Goal: Task Accomplishment & Management: Manage account settings

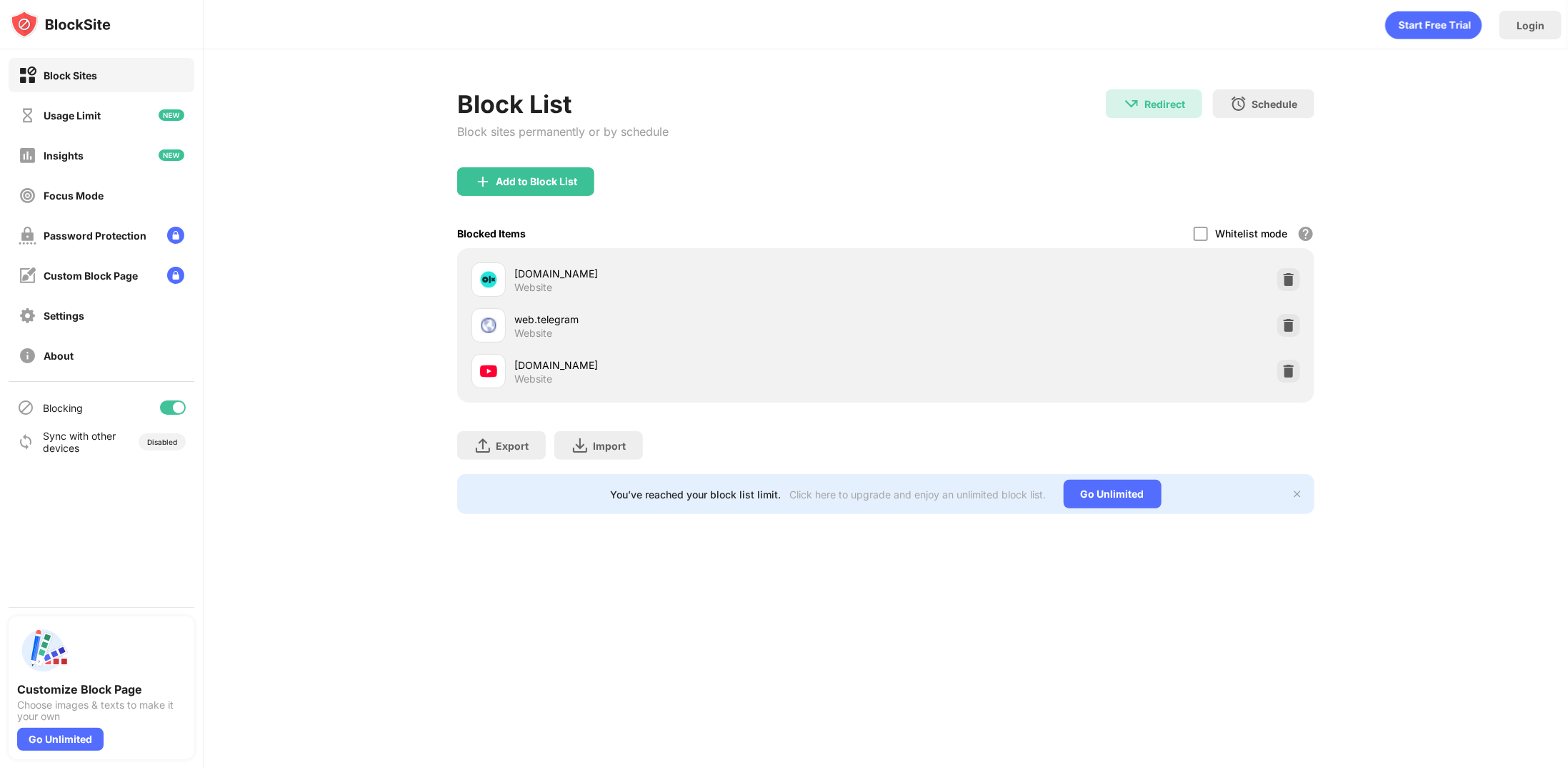
click at [1285, 328] on img at bounding box center [1289, 325] width 15 height 15
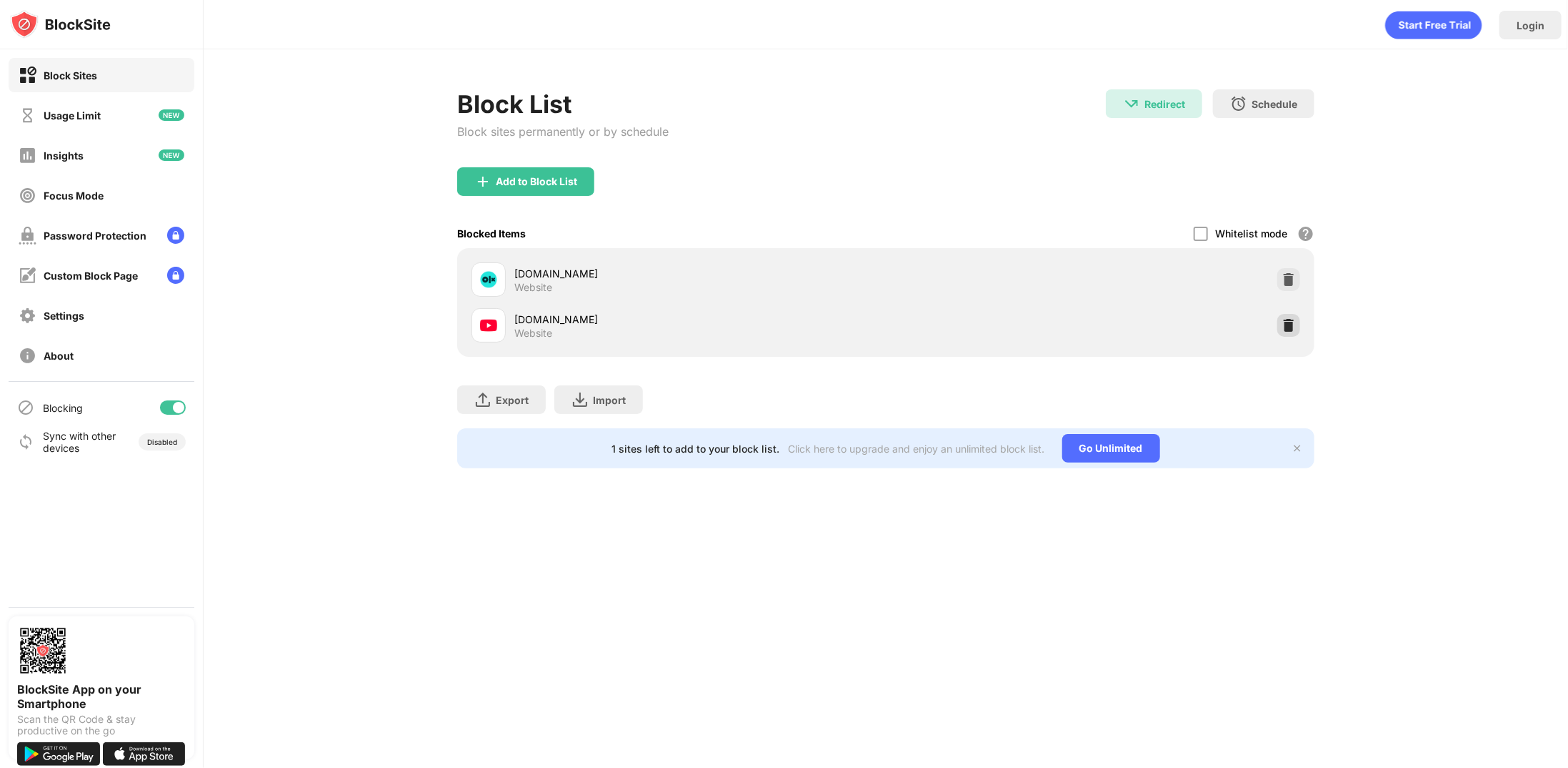
click at [1293, 323] on img at bounding box center [1289, 325] width 15 height 15
